Goal: Information Seeking & Learning: Learn about a topic

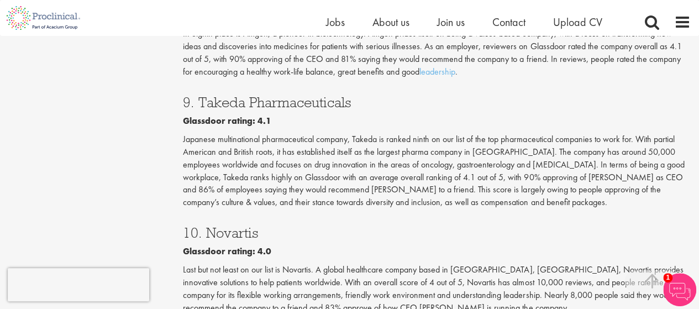
scroll to position [1878, 0]
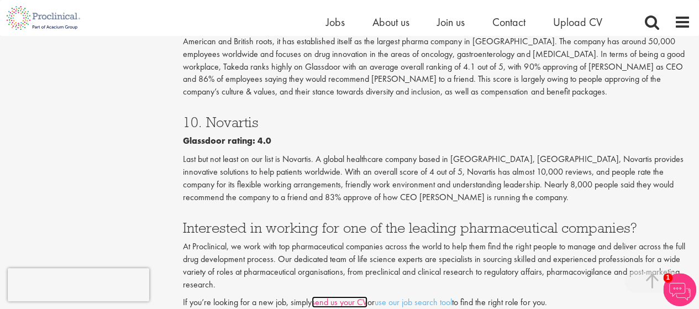
click at [325, 296] on link "send us your CV" at bounding box center [340, 302] width 56 height 12
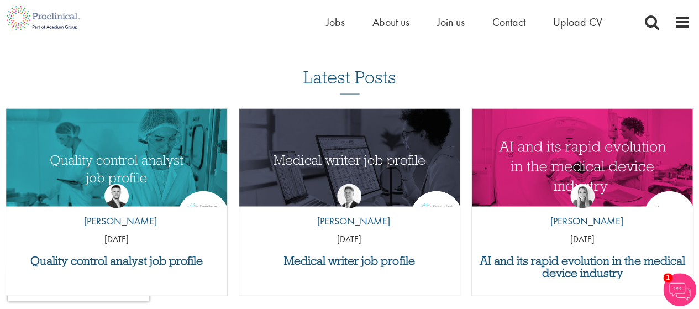
scroll to position [939, 0]
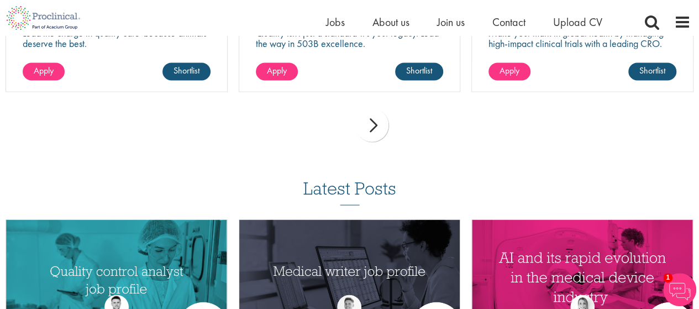
click at [374, 125] on div "next" at bounding box center [371, 124] width 33 height 33
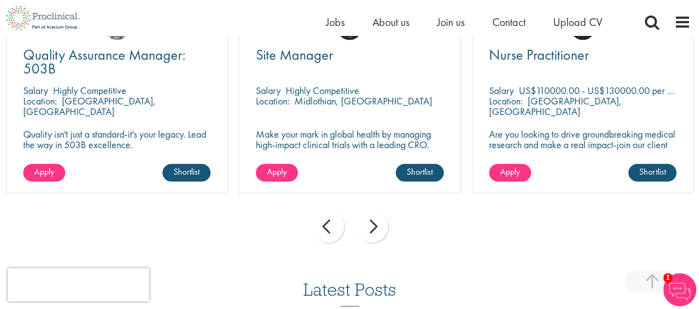
scroll to position [884, 0]
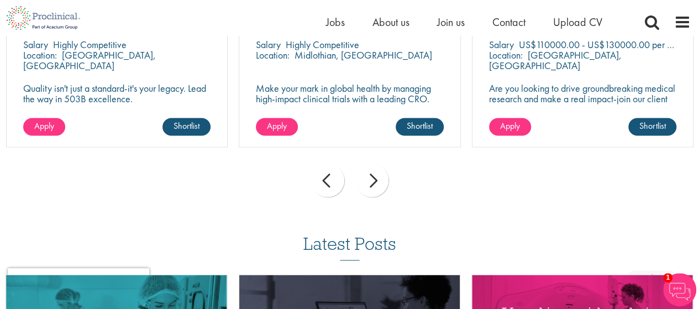
click at [373, 177] on div "next" at bounding box center [371, 179] width 33 height 33
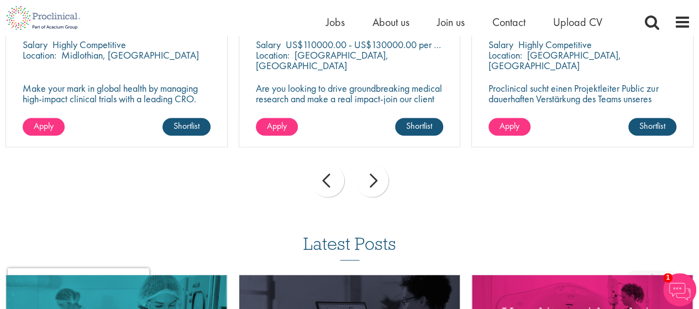
click at [373, 177] on div "next" at bounding box center [371, 179] width 33 height 33
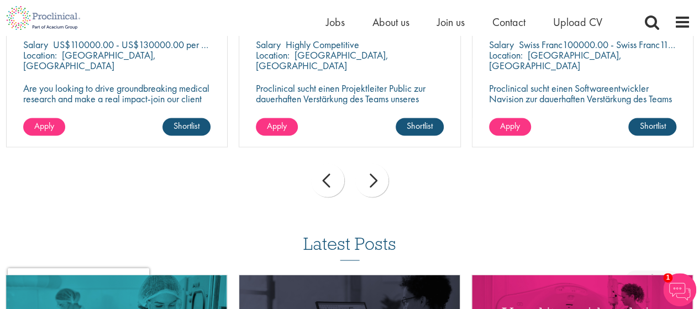
click at [373, 181] on div "next" at bounding box center [371, 179] width 33 height 33
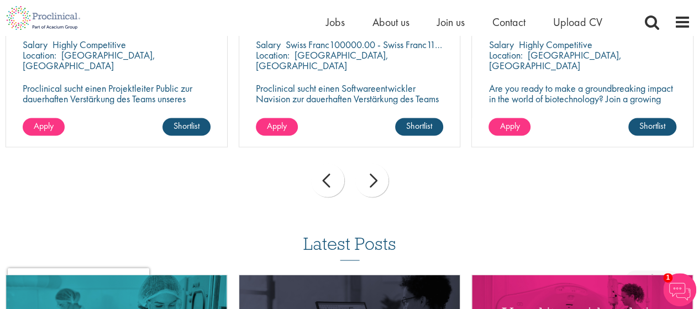
click at [373, 181] on div "next" at bounding box center [371, 179] width 33 height 33
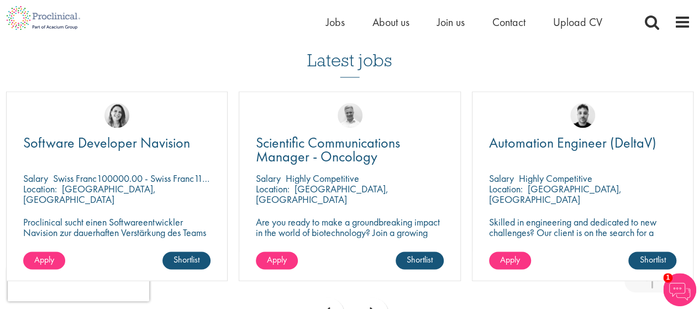
scroll to position [773, 0]
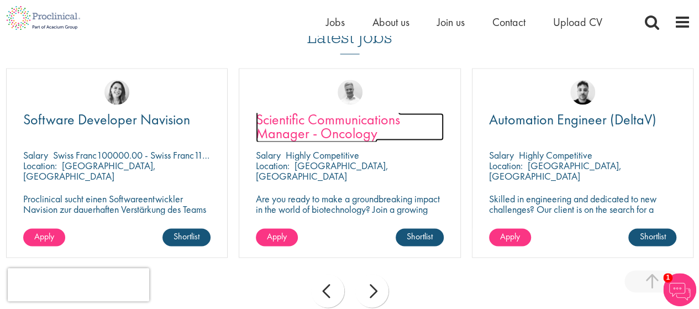
click at [349, 125] on span "Scientific Communications Manager - Oncology" at bounding box center [328, 126] width 144 height 33
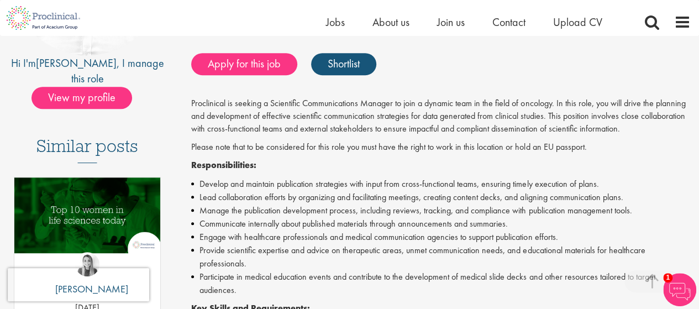
scroll to position [221, 0]
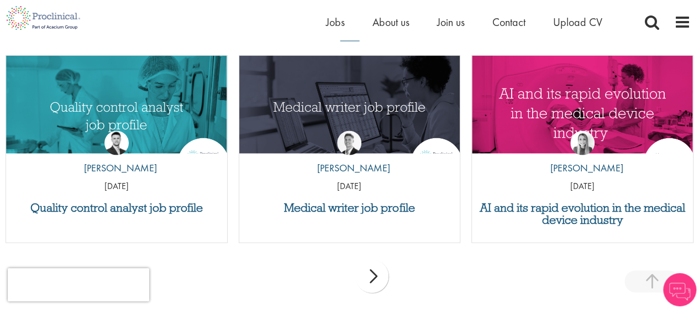
scroll to position [1105, 0]
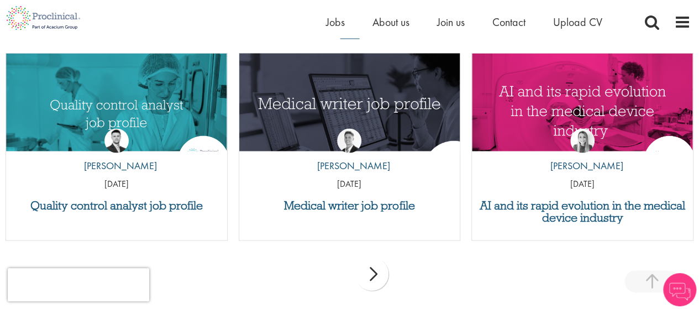
click at [407, 107] on img "Link to a post" at bounding box center [349, 111] width 265 height 138
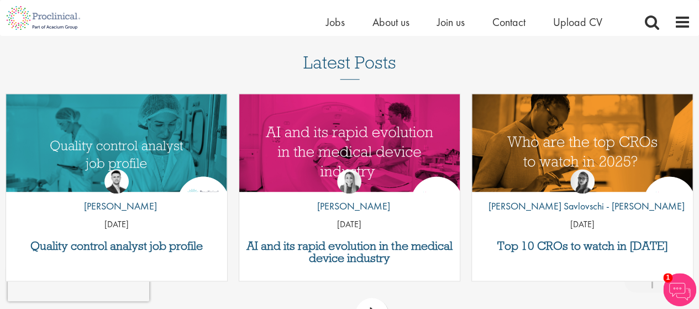
scroll to position [2541, 0]
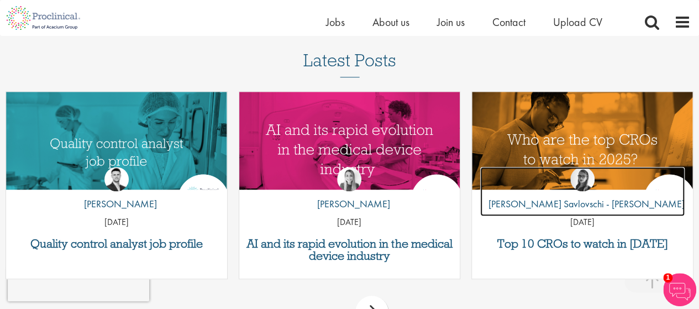
click at [582, 167] on img at bounding box center [582, 179] width 24 height 24
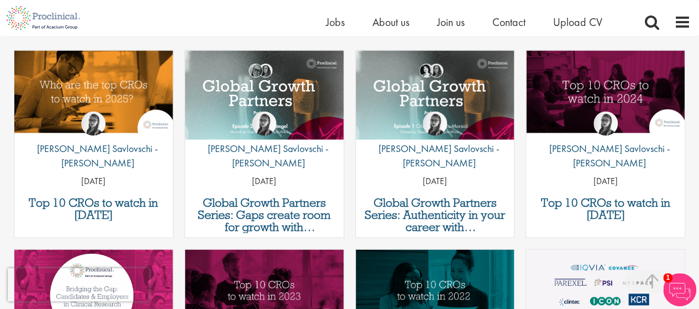
scroll to position [884, 0]
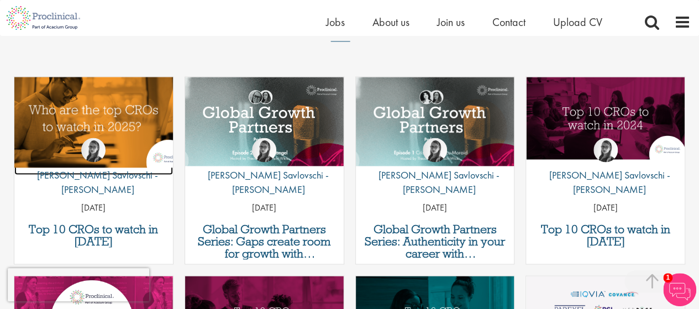
click at [105, 79] on img "Link to a post" at bounding box center [93, 117] width 190 height 99
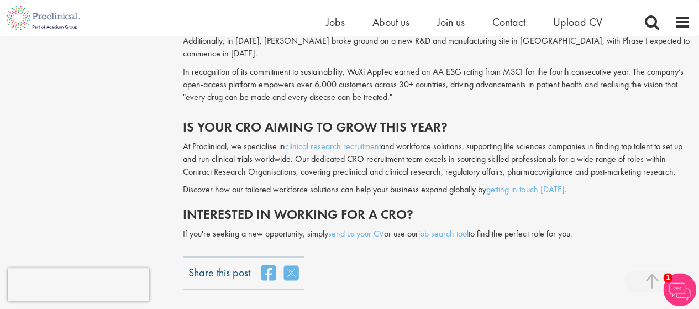
scroll to position [2872, 0]
